Goal: Check status: Check status

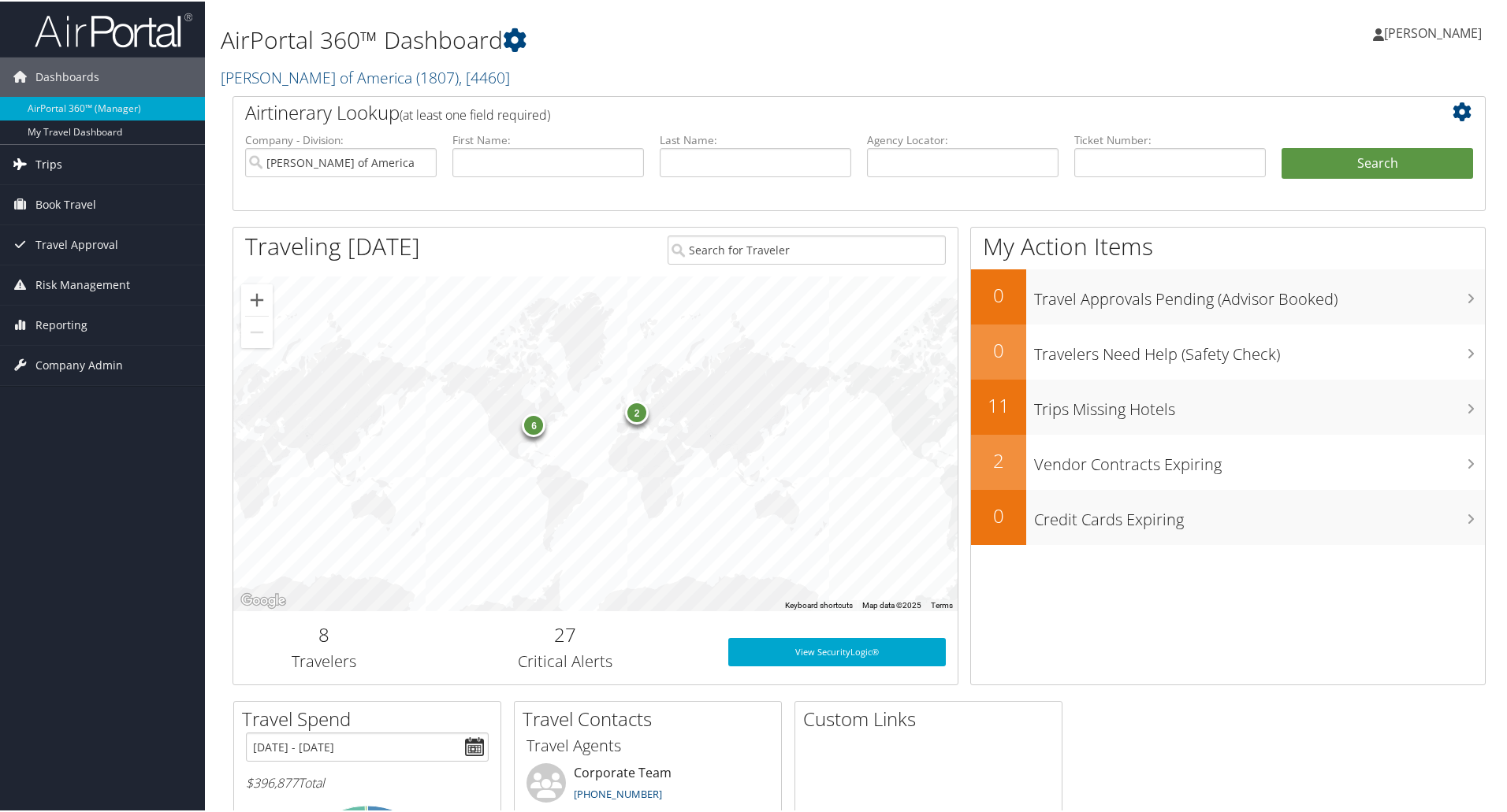
click at [81, 150] on link "Trips" at bounding box center [102, 163] width 205 height 39
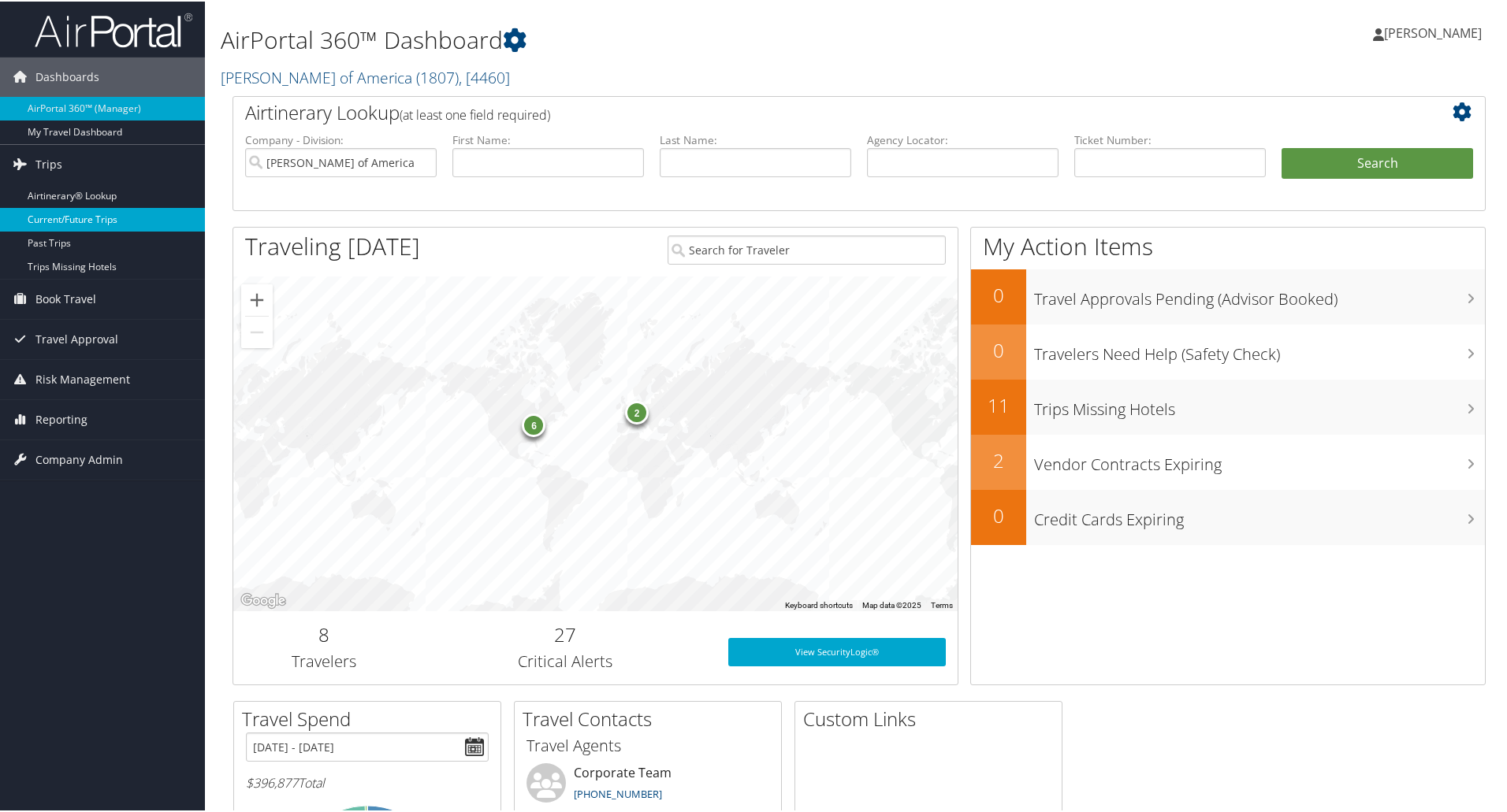
click at [56, 215] on link "Current/Future Trips" at bounding box center [102, 218] width 205 height 23
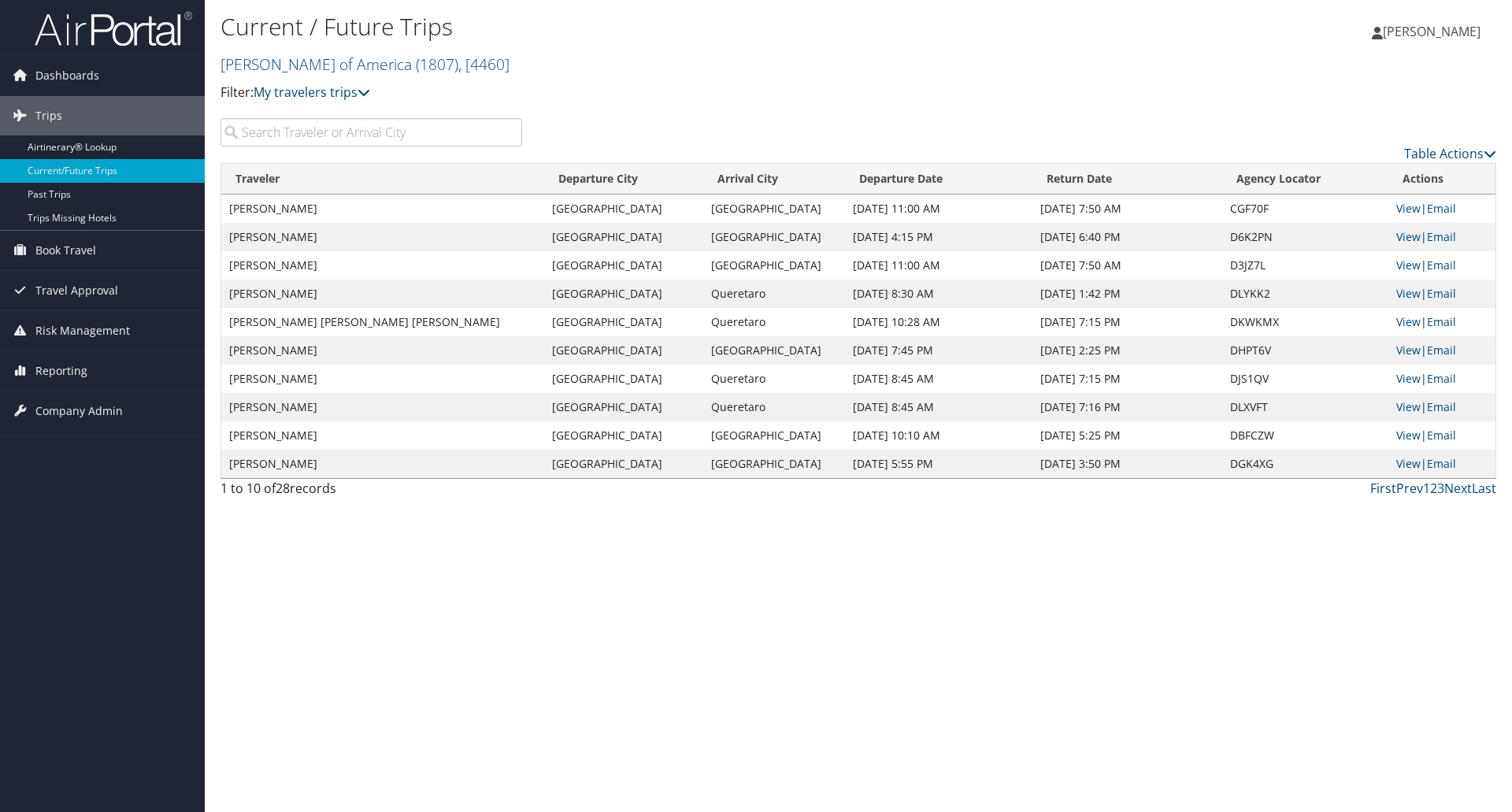
click at [323, 331] on td "[PERSON_NAME] [PERSON_NAME] [PERSON_NAME]" at bounding box center [382, 322] width 322 height 29
click at [1401, 316] on link "View" at bounding box center [1408, 322] width 24 height 15
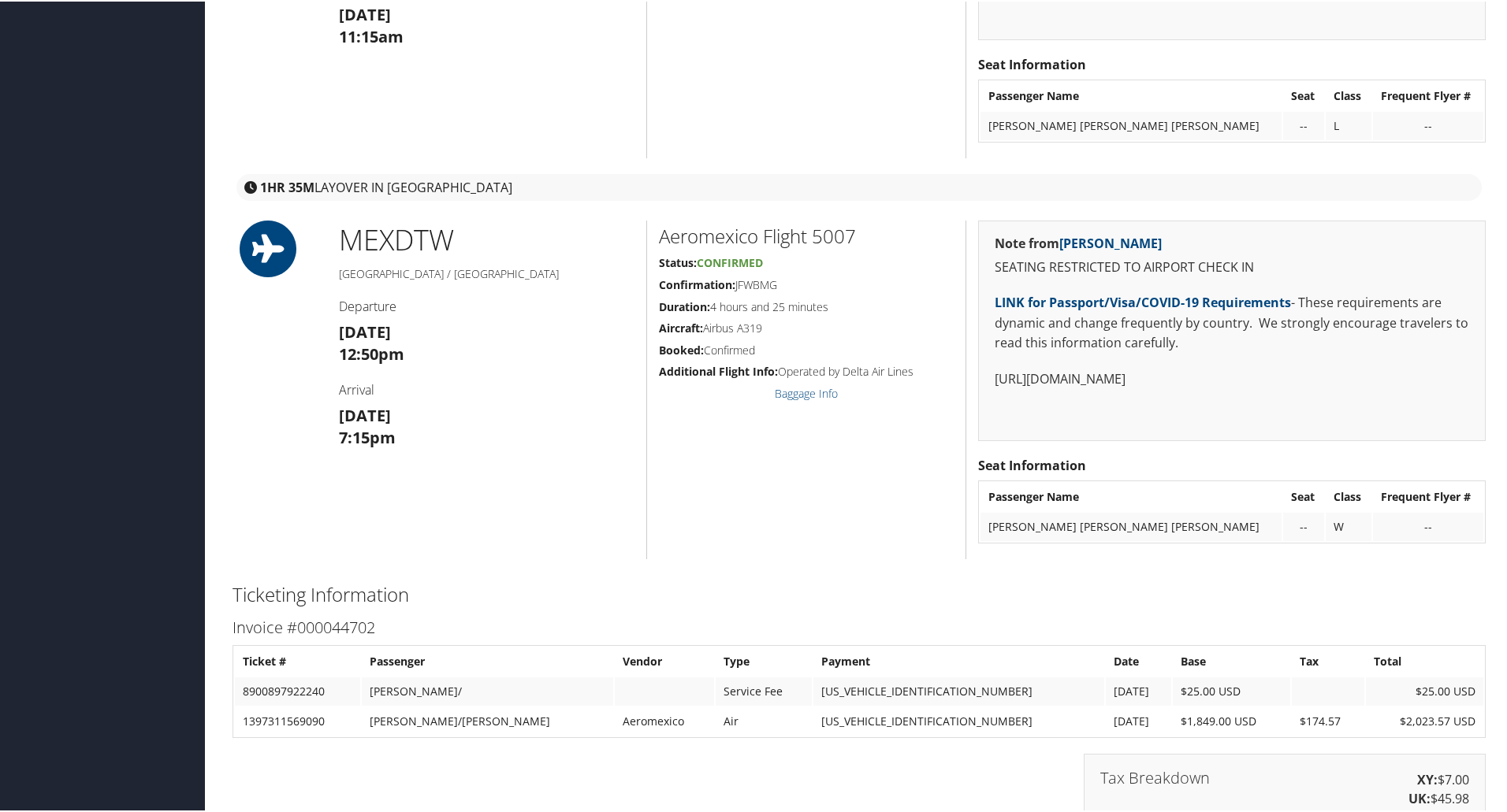
scroll to position [1770, 0]
